Goal: Information Seeking & Learning: Check status

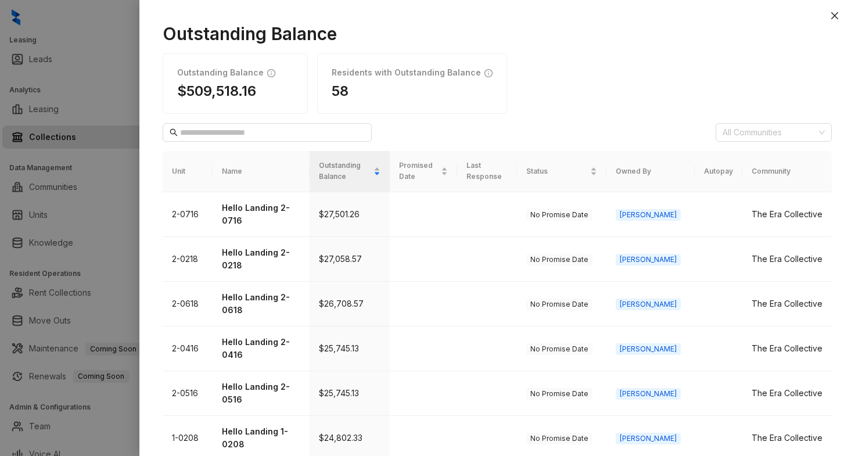
click at [834, 13] on icon "close" at bounding box center [834, 15] width 9 height 9
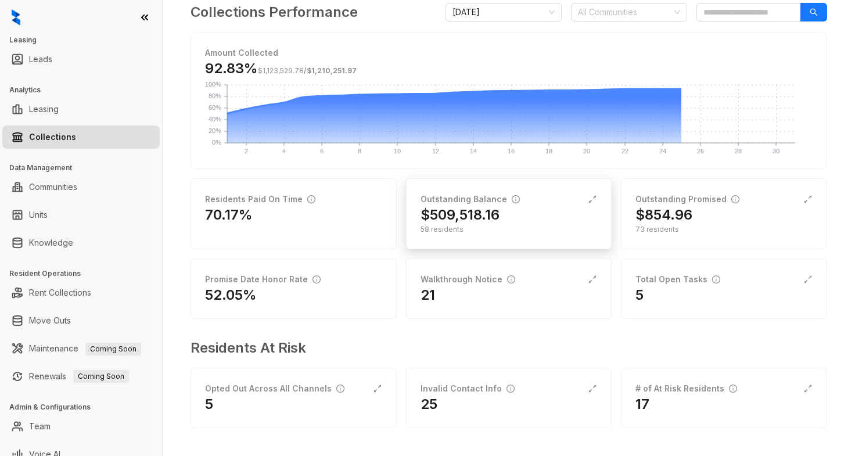
click at [493, 222] on h2 "$509,518.16" at bounding box center [459, 215] width 79 height 19
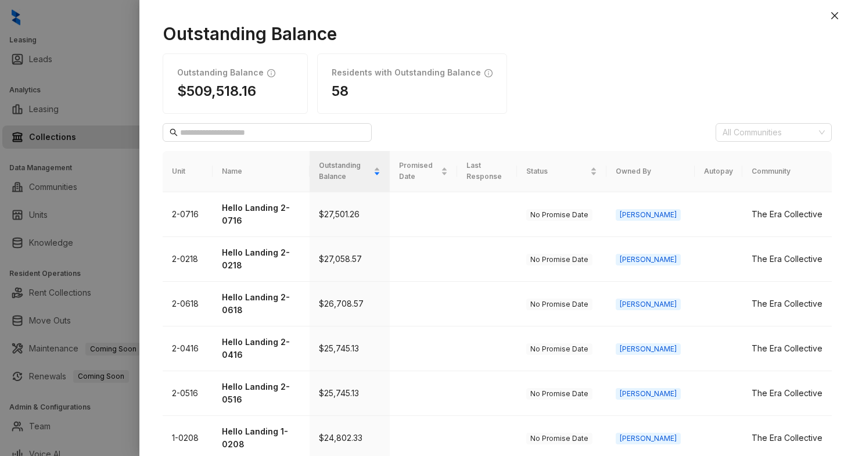
click at [779, 175] on th "Community" at bounding box center [786, 171] width 89 height 41
click at [380, 172] on div "Outstanding Balance" at bounding box center [349, 171] width 61 height 22
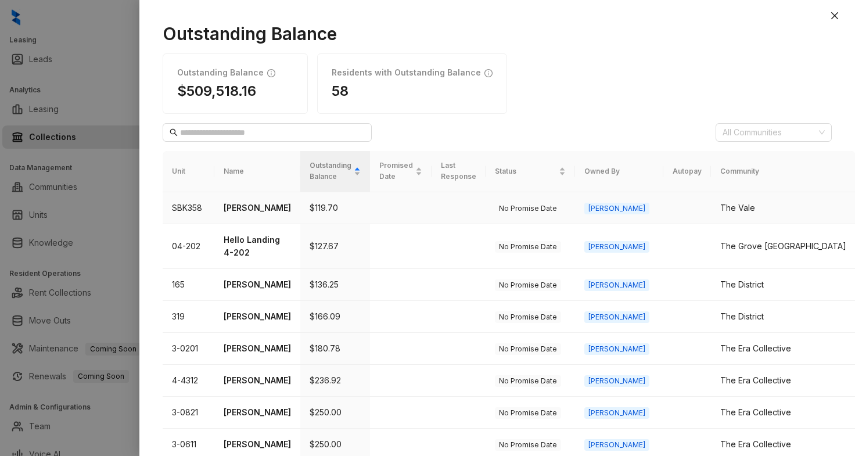
click at [261, 206] on p "[PERSON_NAME]" at bounding box center [257, 207] width 67 height 13
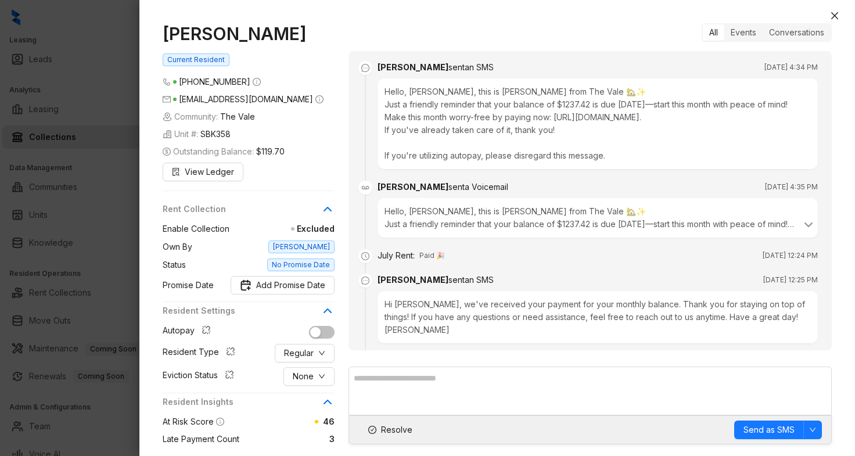
drag, startPoint x: 297, startPoint y: 35, endPoint x: 212, endPoint y: 37, distance: 84.2
click at [159, 30] on div "[PERSON_NAME] Current Resident [PHONE_NUMBER] [EMAIL_ADDRESS][DOMAIN_NAME] Comm…" at bounding box center [496, 234] width 715 height 444
copy h1 "[PERSON_NAME]"
click at [837, 17] on icon "close" at bounding box center [834, 15] width 7 height 7
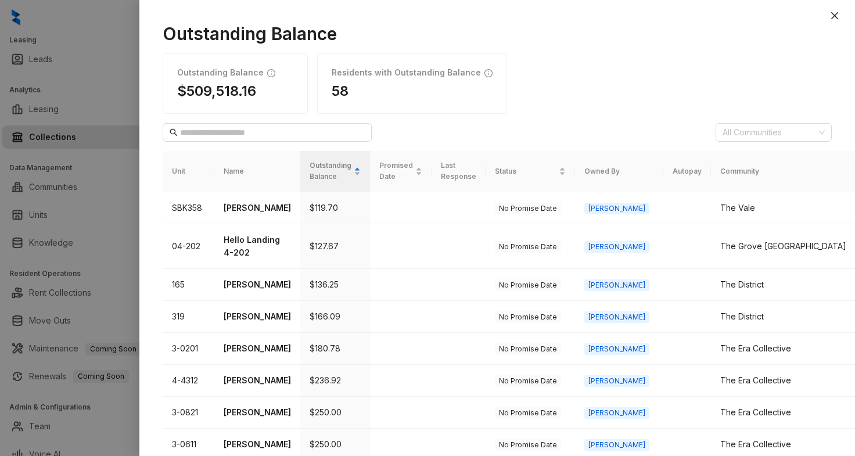
drag, startPoint x: 834, startPoint y: 13, endPoint x: 806, endPoint y: 17, distance: 28.2
click at [834, 13] on icon "close" at bounding box center [834, 15] width 9 height 9
